Goal: Use online tool/utility: Use online tool/utility

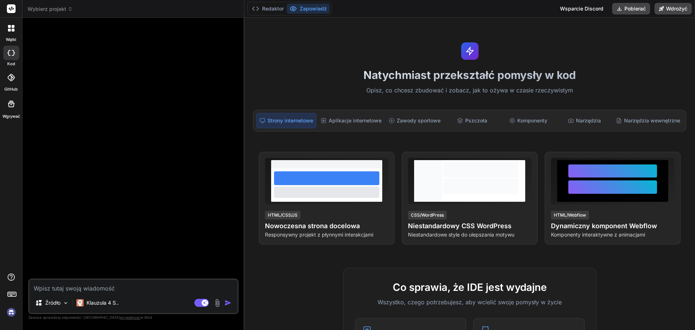
type textarea "x"
click at [55, 288] on textarea at bounding box center [133, 285] width 208 height 13
paste textarea "<!DOCTYPE html> <html lang="pl"> <head> <meta charset="UTF-8" /> <title>Symulat…"
type textarea "<!DOCTYPE html> <html lang="pl"> <head> <meta charset="UTF-8" /> <title>Symulat…"
type textarea "x"
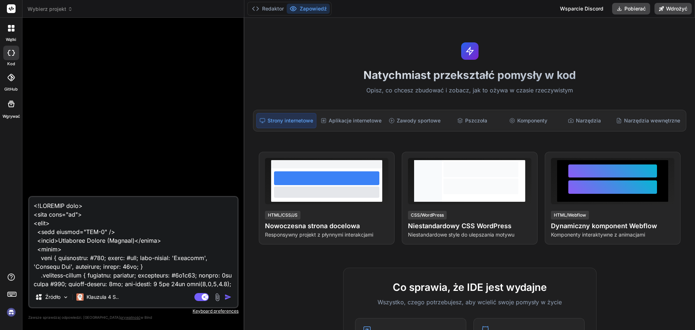
scroll to position [8182, 0]
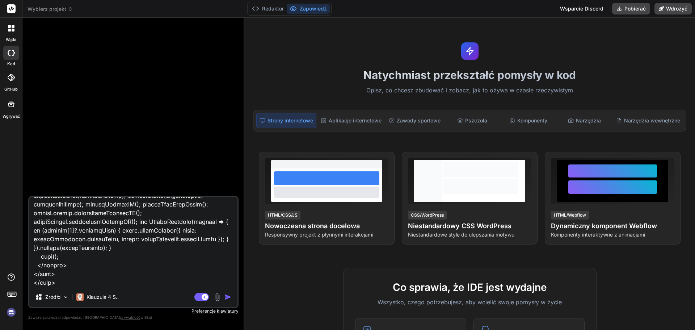
type textarea "<!DOCTYPE html> <html lang="pl"> <head> <meta charset="UTF-8" /> <title>Symulat…"
click at [225, 299] on img "button" at bounding box center [227, 296] width 7 height 7
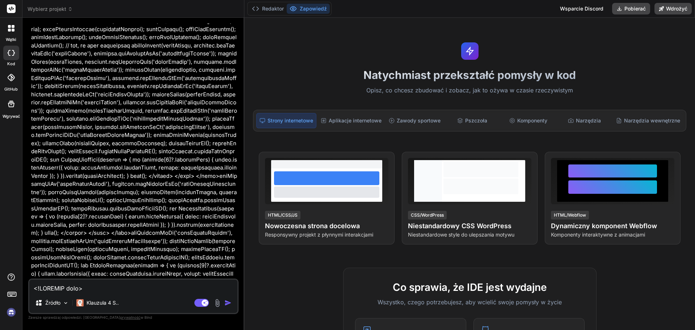
scroll to position [4618, 0]
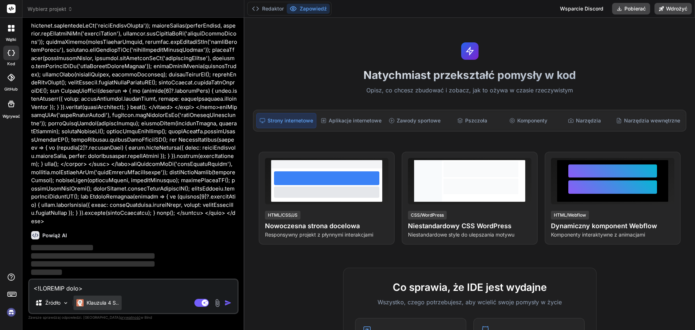
click at [117, 305] on font "Klauzula 4 S.." at bounding box center [102, 302] width 32 height 6
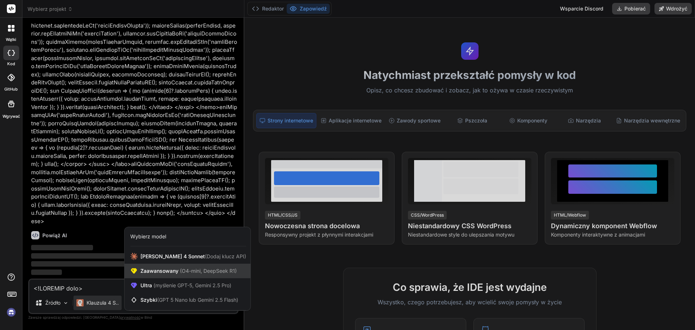
click at [197, 275] on div "Zaawansowany (O4-mini, DeepSeek R1)" at bounding box center [187, 270] width 126 height 14
type textarea "x"
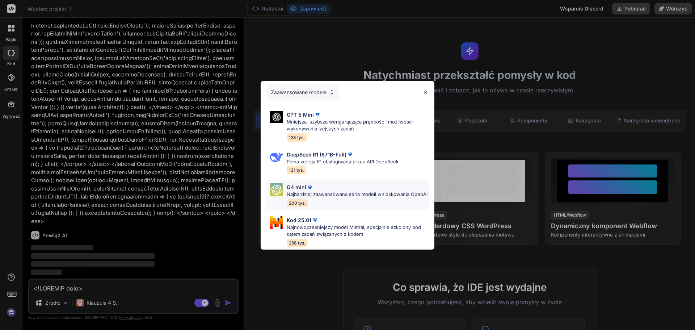
click at [300, 191] on font "Najbardziej zaawansowana seria modeli wnioskowania OpenAI" at bounding box center [357, 194] width 141 height 6
